Goal: Navigation & Orientation: Go to known website

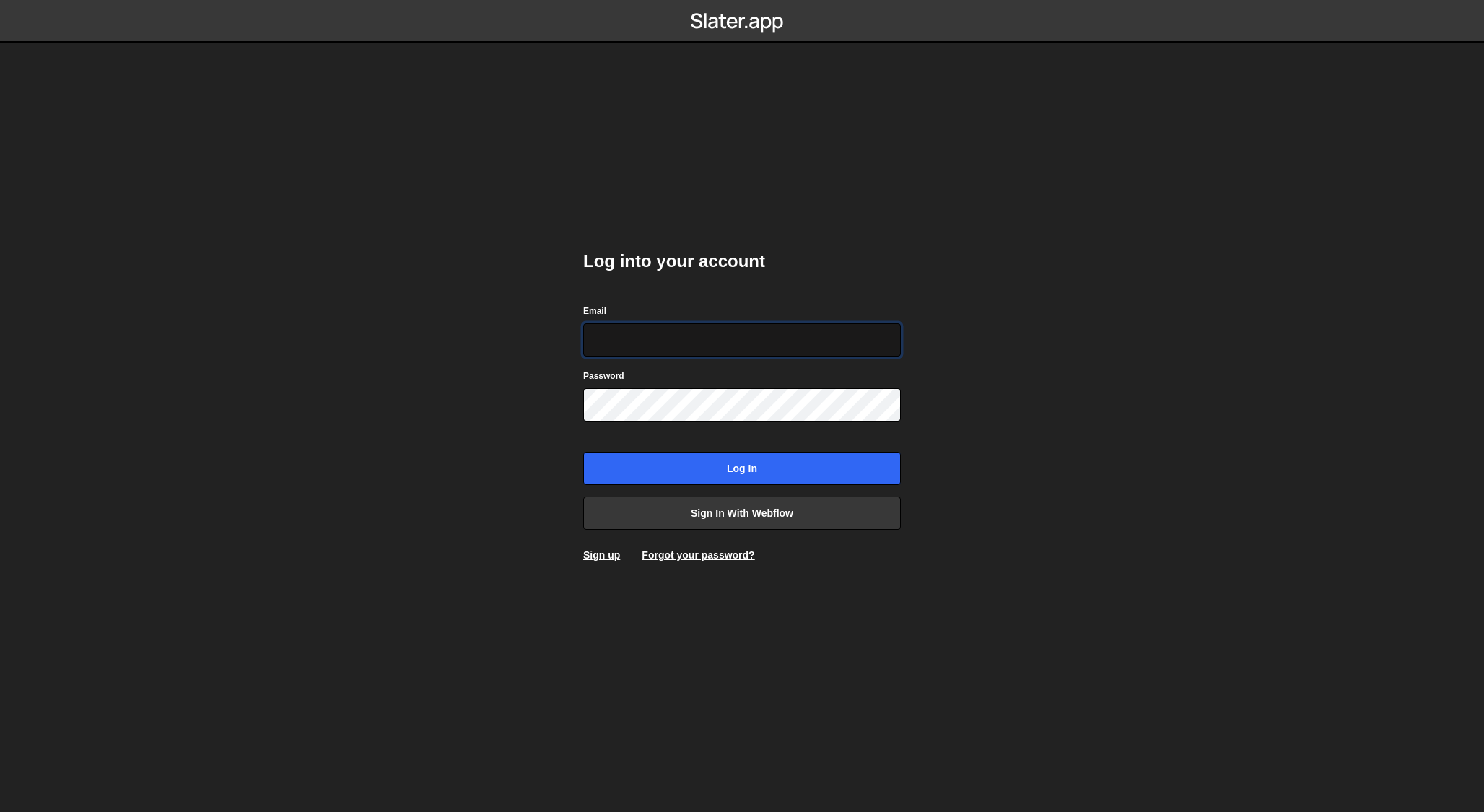
paste input "[EMAIL_ADDRESS][DOMAIN_NAME]"
type input "[EMAIL_ADDRESS][DOMAIN_NAME]"
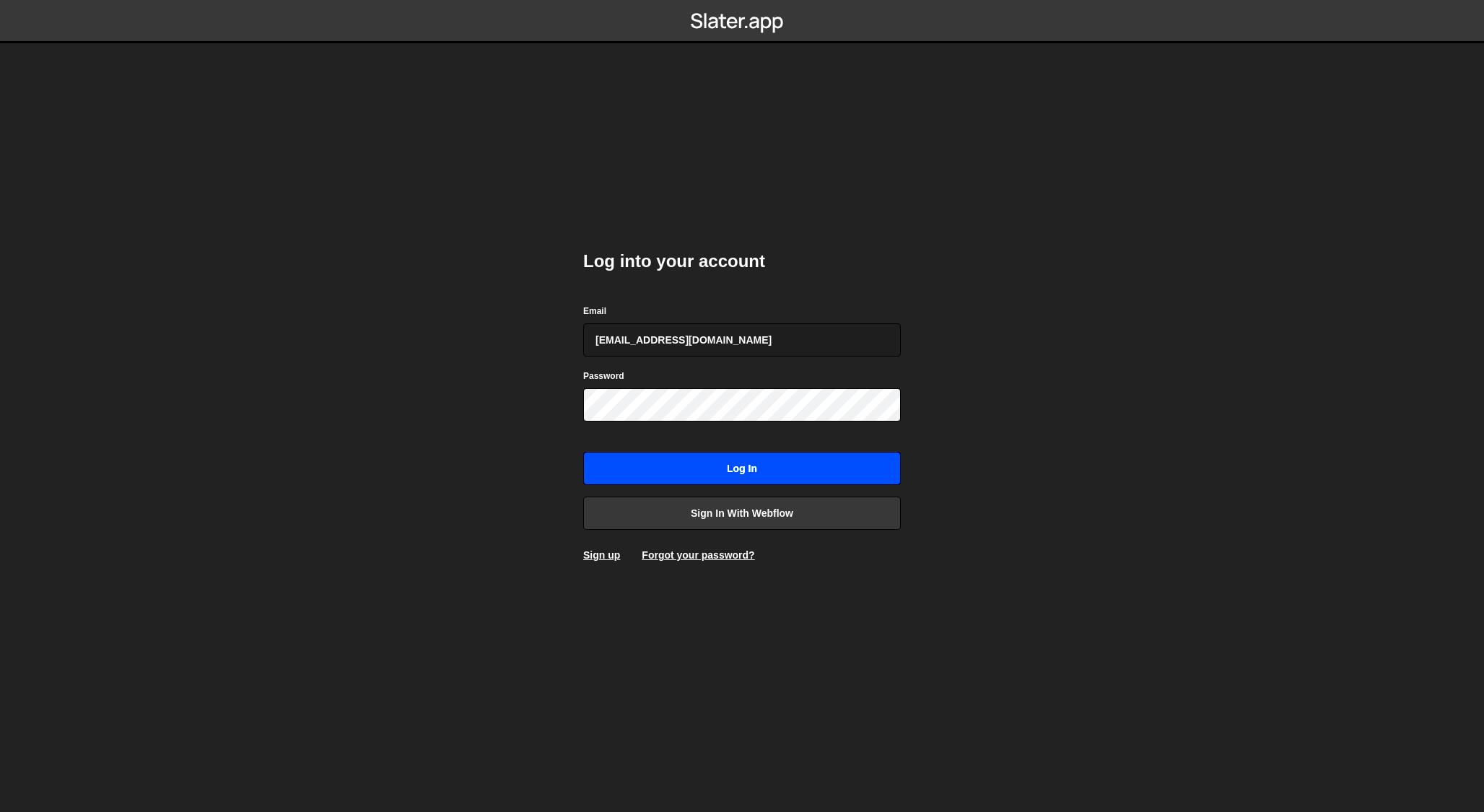
click at [696, 473] on input "Log in" at bounding box center [742, 468] width 317 height 33
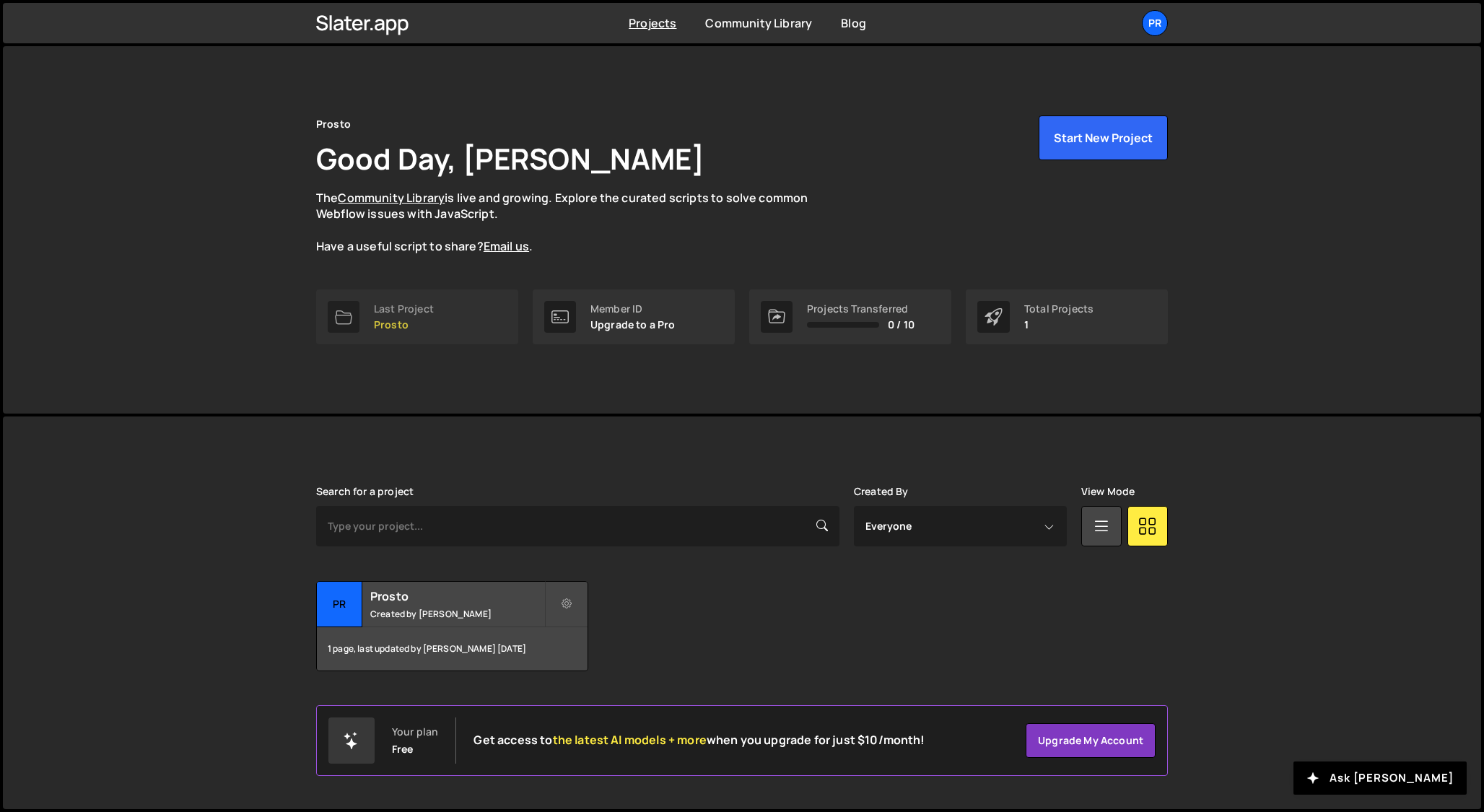
click at [436, 317] on link "Last Project Prosto" at bounding box center [418, 316] width 202 height 55
